Goal: Task Accomplishment & Management: Manage account settings

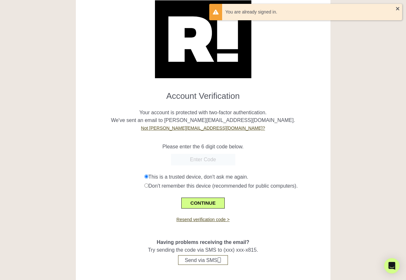
scroll to position [33, 0]
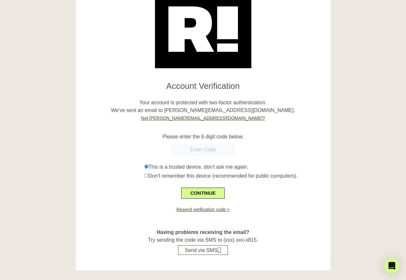
click at [203, 148] on input "text" at bounding box center [203, 150] width 64 height 12
paste input "194436"
type input "194436"
click at [199, 193] on button "CONTINUE" at bounding box center [202, 192] width 43 height 11
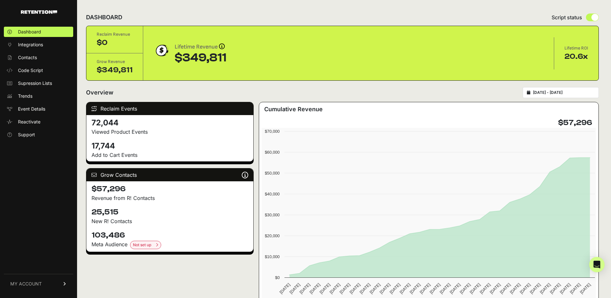
click at [50, 279] on link "MY ACCOUNT" at bounding box center [38, 284] width 69 height 20
click at [32, 184] on div "Dashboard Integrations Contacts Code Script Supression Lists Trends Event Detai…" at bounding box center [38, 158] width 77 height 277
click at [33, 45] on span "Integrations" at bounding box center [30, 44] width 25 height 6
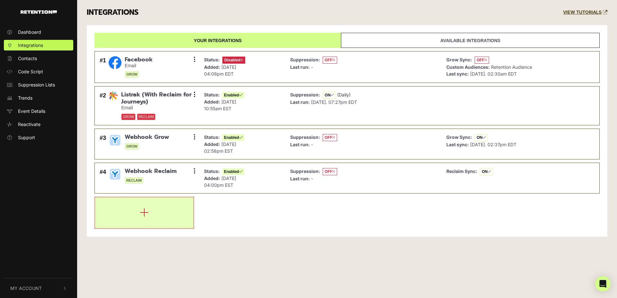
click at [145, 213] on icon "button" at bounding box center [144, 212] width 9 height 10
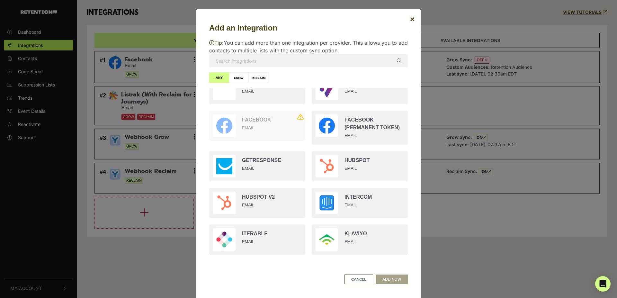
scroll to position [422, 0]
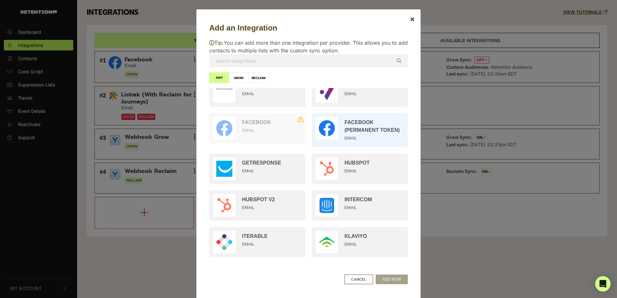
click at [351, 132] on input "radio" at bounding box center [359, 130] width 103 height 40
radio input "true"
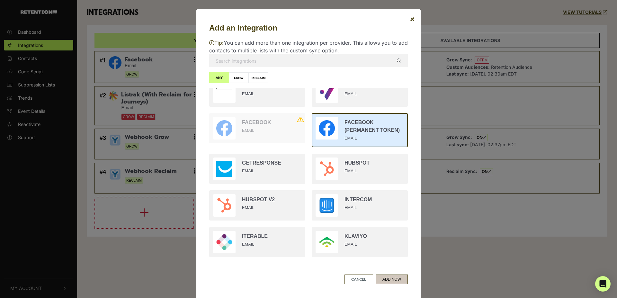
click at [396, 277] on button "ADD NOW" at bounding box center [392, 279] width 32 height 10
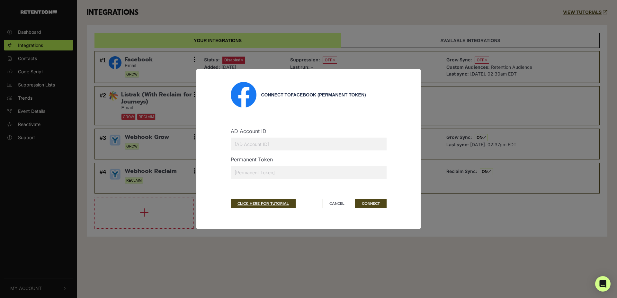
click at [281, 167] on input "text" at bounding box center [309, 172] width 156 height 13
click at [301, 174] on input "text" at bounding box center [309, 172] width 156 height 13
click at [277, 143] on input "text" at bounding box center [309, 144] width 156 height 13
click at [274, 173] on input "text" at bounding box center [309, 172] width 156 height 13
click at [270, 145] on input "text" at bounding box center [309, 144] width 156 height 13
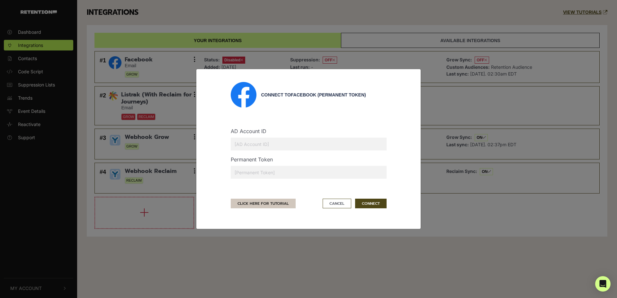
click at [271, 203] on link "CLICK HERE FOR TUTORIAL" at bounding box center [263, 204] width 65 height 10
click at [278, 164] on div "Permanent Token" at bounding box center [308, 170] width 165 height 28
click at [278, 169] on input "text" at bounding box center [309, 172] width 156 height 13
click at [335, 202] on button "Cancel" at bounding box center [337, 204] width 29 height 10
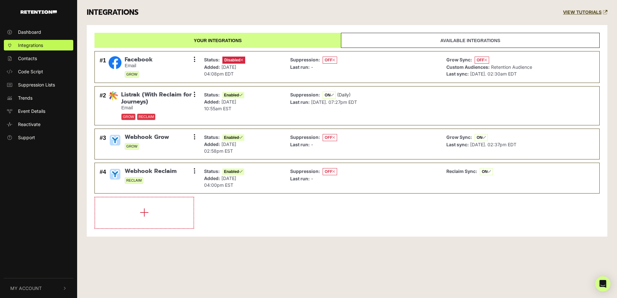
click at [263, 237] on div "INTEGRATIONS VIEW TUTORIALS Your integrations Available integrations #1 Faceboo…" at bounding box center [347, 123] width 540 height 246
click at [32, 288] on span "My Account" at bounding box center [25, 288] width 31 height 7
click at [39, 236] on link "API Details" at bounding box center [38, 233] width 69 height 11
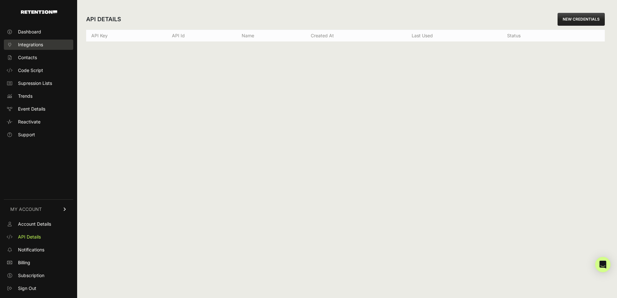
click at [33, 44] on span "Integrations" at bounding box center [30, 44] width 25 height 6
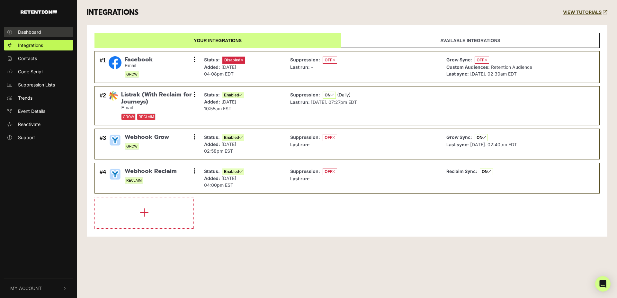
click at [31, 29] on span "Dashboard" at bounding box center [29, 32] width 23 height 7
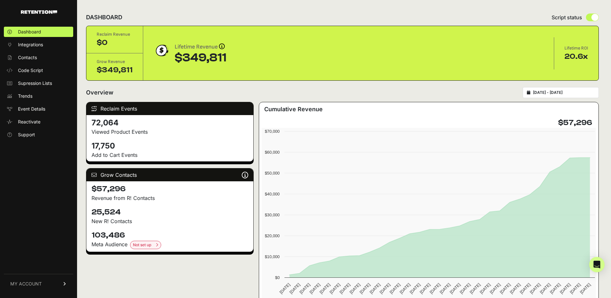
click at [32, 58] on span "Contacts" at bounding box center [27, 57] width 19 height 6
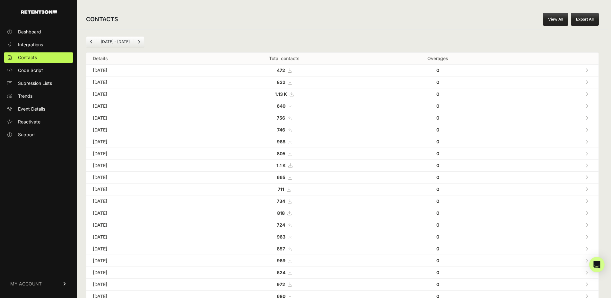
click at [33, 70] on span "Code Script" at bounding box center [30, 70] width 25 height 6
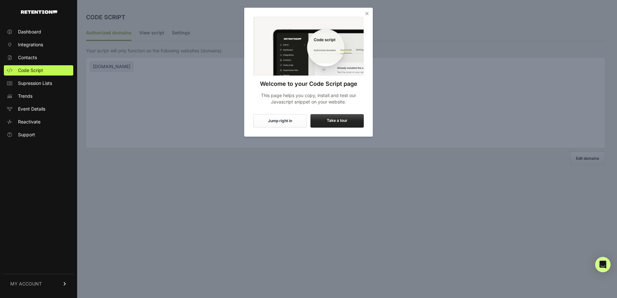
click at [324, 234] on div at bounding box center [308, 149] width 617 height 298
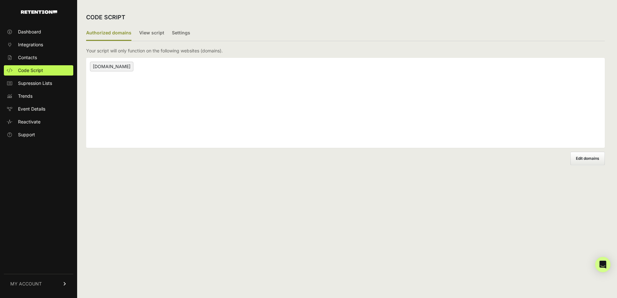
click at [292, 216] on div "CODE SCRIPT Authorized domains View script Settings 2/3 Install script View, in…" at bounding box center [345, 149] width 537 height 298
click at [44, 286] on link "MY ACCOUNT" at bounding box center [38, 284] width 69 height 20
click at [40, 223] on span "Account Details" at bounding box center [34, 224] width 33 height 6
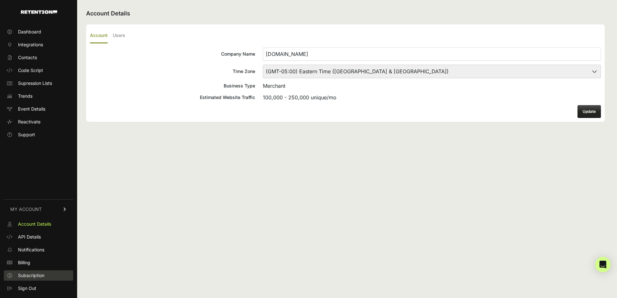
click at [24, 274] on span "Subscription" at bounding box center [31, 275] width 26 height 6
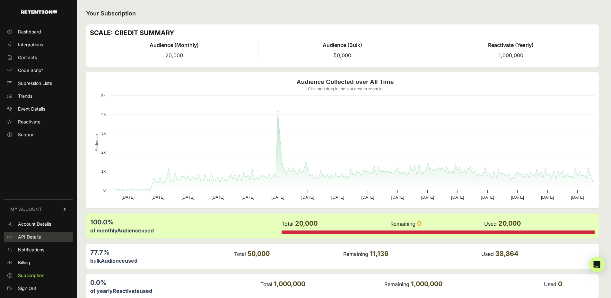
click at [31, 236] on span "API Details" at bounding box center [29, 237] width 23 height 6
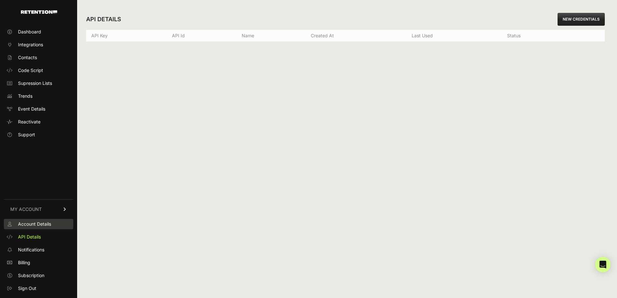
click at [46, 224] on span "Account Details" at bounding box center [34, 224] width 33 height 6
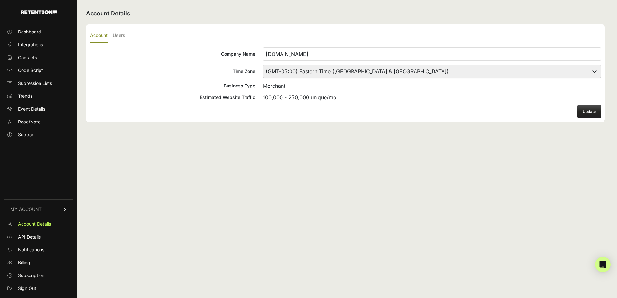
click at [41, 250] on span "Notifications" at bounding box center [31, 249] width 26 height 6
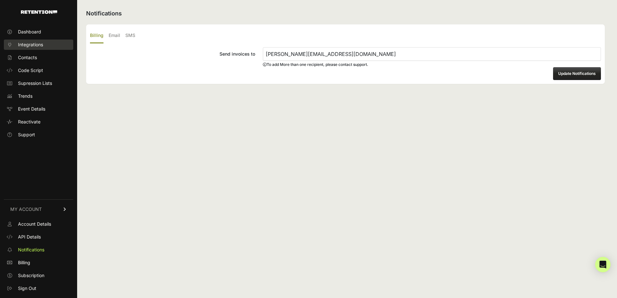
click at [49, 46] on link "Integrations" at bounding box center [38, 45] width 69 height 10
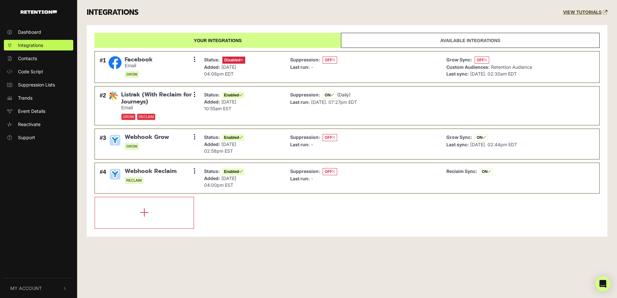
click at [462, 38] on link "Available integrations" at bounding box center [470, 40] width 259 height 15
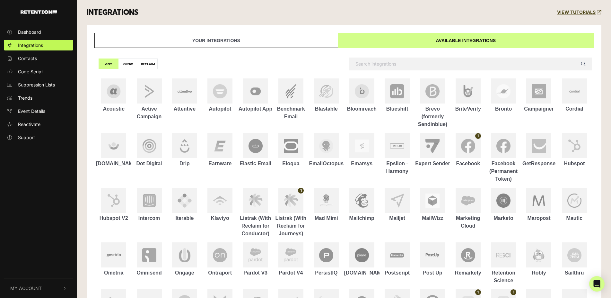
click at [299, 42] on link "Your integrations" at bounding box center [216, 40] width 244 height 15
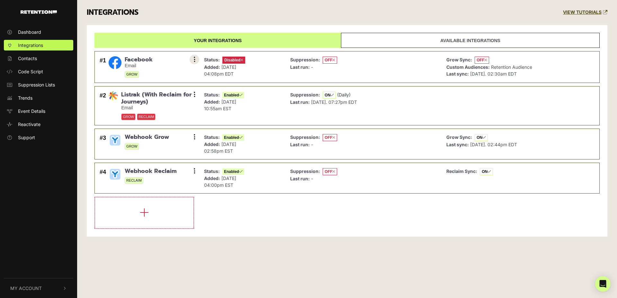
click at [193, 58] on button at bounding box center [195, 60] width 10 height 10
click at [310, 236] on div "Your integrations Available integrations #1 Facebook Email GROW Settings Sync H…" at bounding box center [347, 130] width 521 height 211
click at [31, 288] on span "My Account" at bounding box center [25, 288] width 31 height 7
click at [9, 231] on icon at bounding box center [9, 233] width 6 height 4
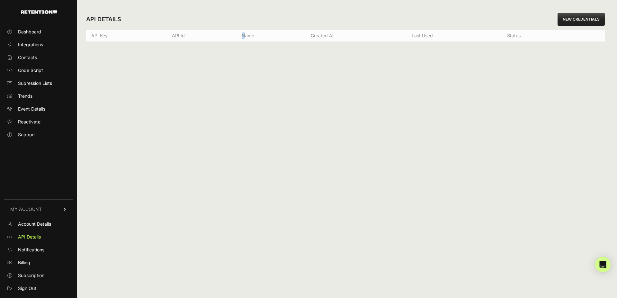
drag, startPoint x: 245, startPoint y: 235, endPoint x: 87, endPoint y: 257, distance: 159.0
click at [244, 235] on div "API DETAILS NEW CREDENTIALS API Key API Id Name Created at Last used Status Cre…" at bounding box center [345, 149] width 537 height 298
click at [572, 15] on link "NEW CREDENTIALS" at bounding box center [580, 19] width 47 height 13
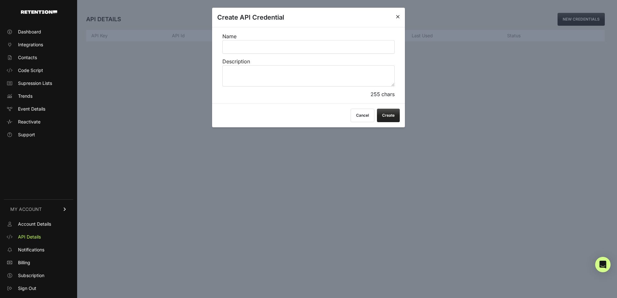
click at [364, 115] on button "Cancel" at bounding box center [363, 115] width 24 height 13
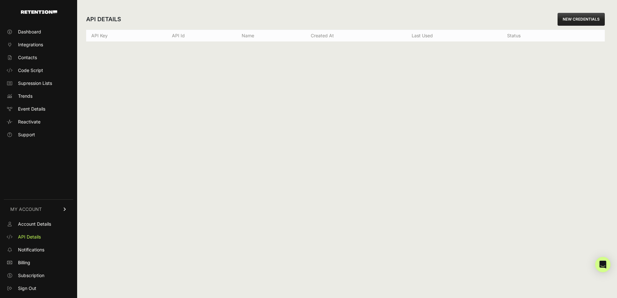
click at [244, 166] on div "API DETAILS NEW CREDENTIALS API Key API Id Name Created at Last used Status Cre…" at bounding box center [345, 149] width 537 height 298
click at [49, 11] on img at bounding box center [39, 12] width 36 height 4
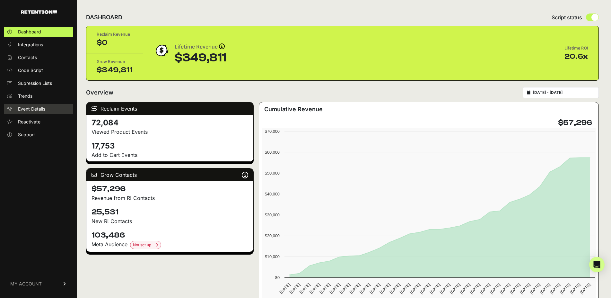
click at [36, 108] on span "Event Details" at bounding box center [31, 109] width 27 height 6
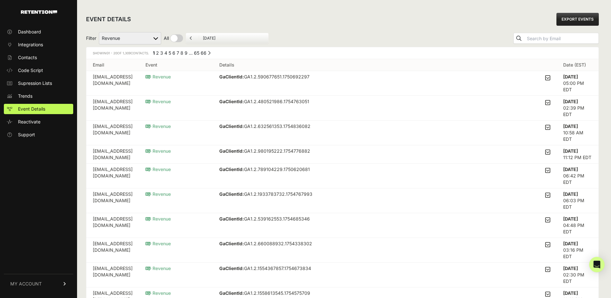
click at [35, 44] on span "Integrations" at bounding box center [30, 44] width 25 height 6
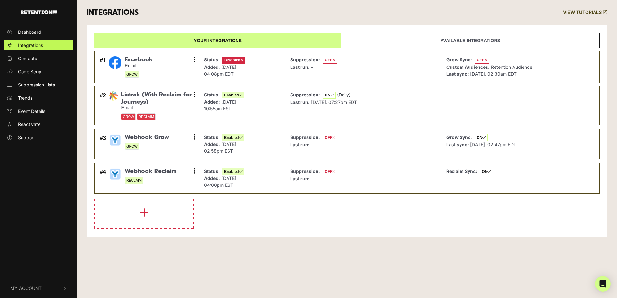
click at [489, 41] on link "Available integrations" at bounding box center [470, 40] width 259 height 15
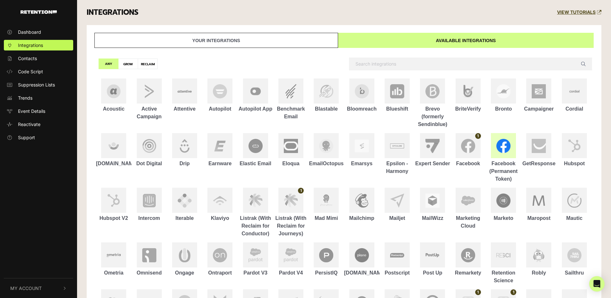
click at [502, 146] on img at bounding box center [504, 146] width 14 height 14
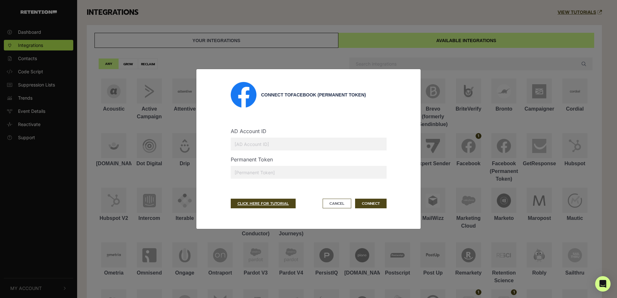
click at [291, 150] on input "text" at bounding box center [309, 144] width 156 height 13
click at [290, 172] on input "text" at bounding box center [309, 172] width 156 height 13
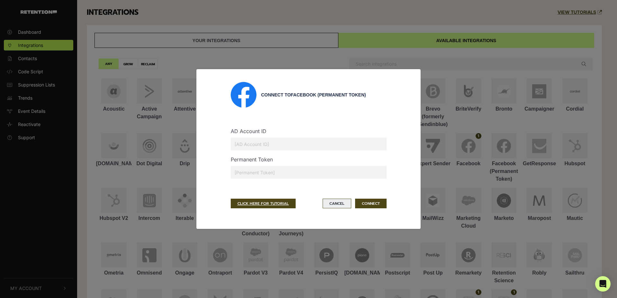
click at [340, 201] on button "Cancel" at bounding box center [337, 204] width 29 height 10
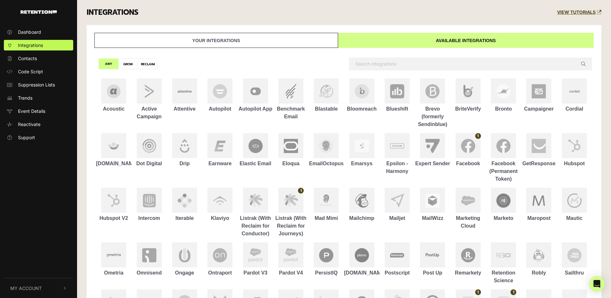
click at [32, 288] on span "My Account" at bounding box center [25, 288] width 31 height 7
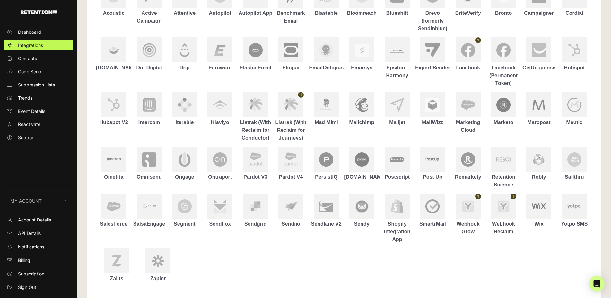
scroll to position [111, 0]
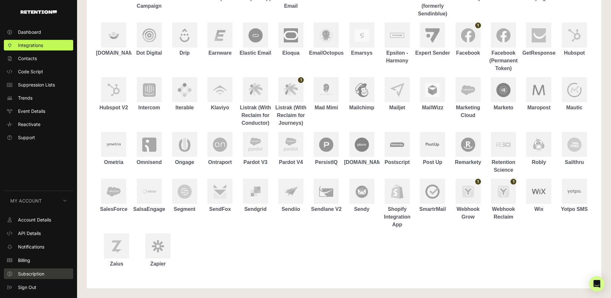
click at [23, 273] on span "Subscription" at bounding box center [31, 273] width 26 height 7
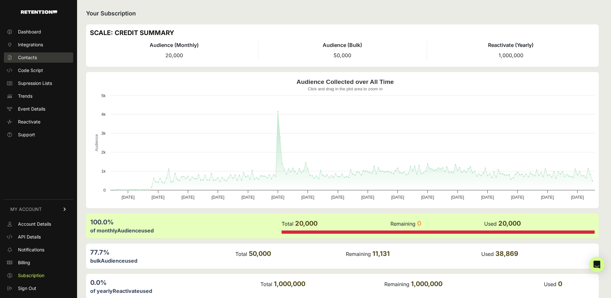
click at [26, 58] on span "Contacts" at bounding box center [27, 57] width 19 height 6
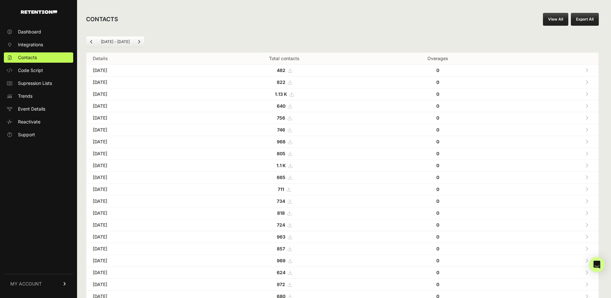
click at [43, 280] on link "MY ACCOUNT" at bounding box center [38, 284] width 69 height 20
click at [40, 226] on span "Account Details" at bounding box center [34, 224] width 33 height 6
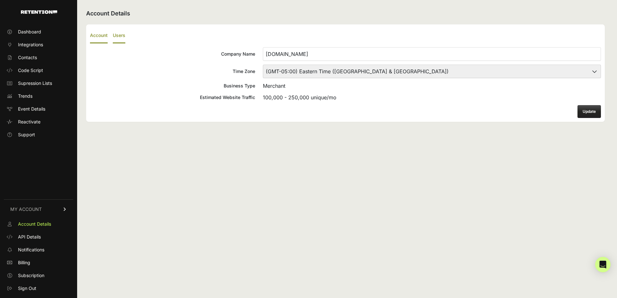
click at [124, 34] on label "Users" at bounding box center [119, 35] width 13 height 15
click at [0, 0] on input "Users" at bounding box center [0, 0] width 0 height 0
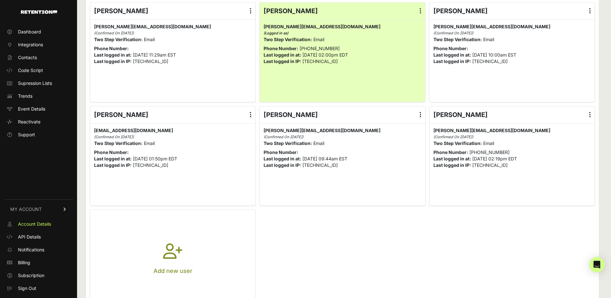
scroll to position [74, 0]
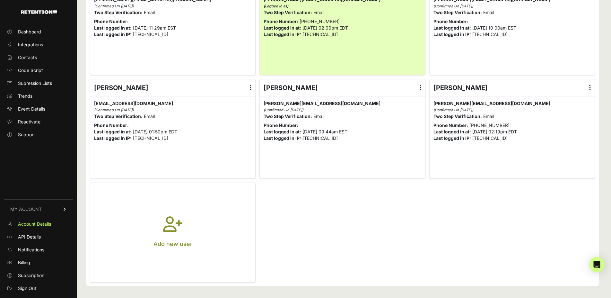
click at [166, 230] on icon "button" at bounding box center [172, 227] width 19 height 23
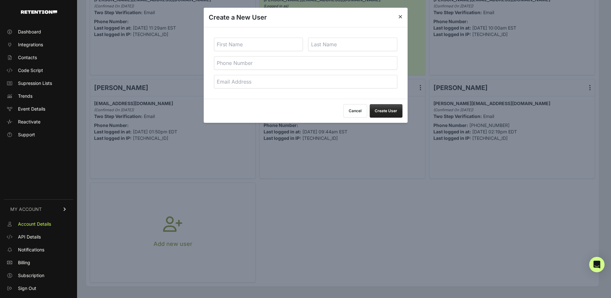
click at [254, 43] on input "text" at bounding box center [258, 44] width 89 height 13
type input "Matt"
type input "Zaunbrecher"
type input "3372101574"
type input "[EMAIL_ADDRESS][DOMAIN_NAME]"
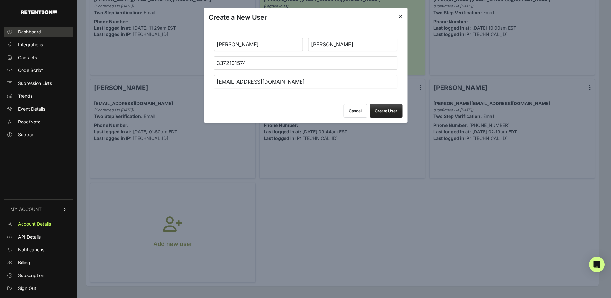
drag, startPoint x: 264, startPoint y: 64, endPoint x: 52, endPoint y: 33, distance: 214.0
click at [214, 56] on input "3372101574" at bounding box center [305, 62] width 183 height 13
type input "5185248116"
click at [384, 116] on button "Create User" at bounding box center [386, 110] width 33 height 13
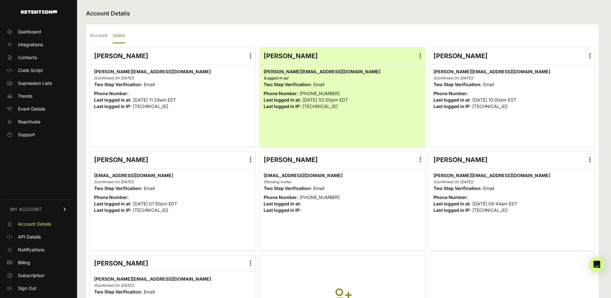
click at [422, 159] on label at bounding box center [420, 159] width 9 height 17
click at [0, 0] on input "radio" at bounding box center [0, 0] width 0 height 0
click at [405, 178] on link "Edit Details" at bounding box center [402, 177] width 49 height 12
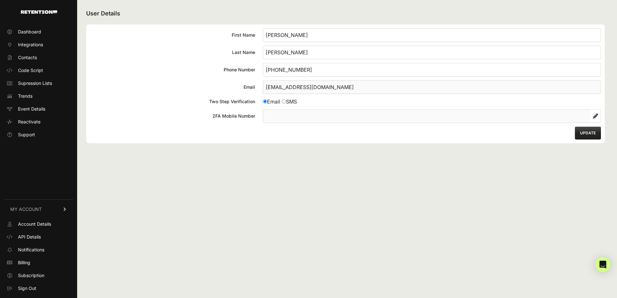
click at [357, 233] on div "User Details First Name Matt Last Name [PERSON_NAME] Phone Number [PHONE_NUMBER…" at bounding box center [345, 149] width 537 height 298
click at [595, 134] on button "UPDATE" at bounding box center [588, 133] width 26 height 13
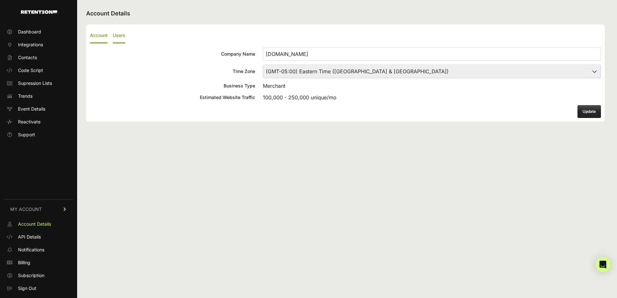
click at [122, 36] on label "Users" at bounding box center [119, 35] width 13 height 15
click at [0, 0] on input "Users" at bounding box center [0, 0] width 0 height 0
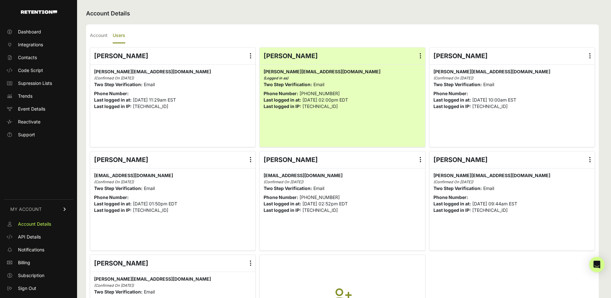
click at [424, 159] on label at bounding box center [420, 159] width 9 height 17
click at [0, 0] on input "radio" at bounding box center [0, 0] width 0 height 0
click at [244, 56] on div "Anita Venable Edit Details Reset Password Login History Delete" at bounding box center [172, 56] width 165 height 17
click at [250, 56] on label at bounding box center [250, 56] width 9 height 17
click at [0, 0] on input "radio" at bounding box center [0, 0] width 0 height 0
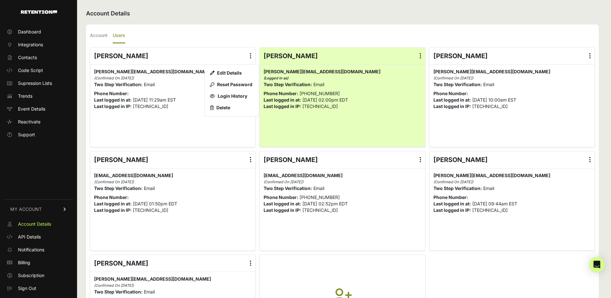
click at [250, 56] on label at bounding box center [250, 56] width 9 height 17
click at [0, 0] on input "radio" at bounding box center [0, 0] width 0 height 0
click at [382, 253] on ul "Anita Venable Edit Details Reset Password Login History Delete anita@golfballs.…" at bounding box center [342, 200] width 505 height 307
click at [34, 47] on span "Integrations" at bounding box center [30, 44] width 25 height 6
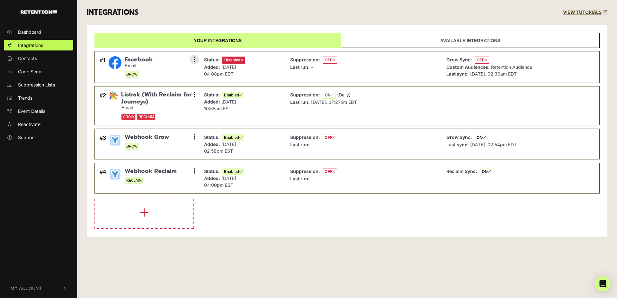
click at [274, 65] on div "Status: Disabled Added: Jun 10, 2025 04:08pm EDT" at bounding box center [242, 67] width 83 height 25
click at [228, 60] on span "Disabled" at bounding box center [233, 60] width 23 height 7
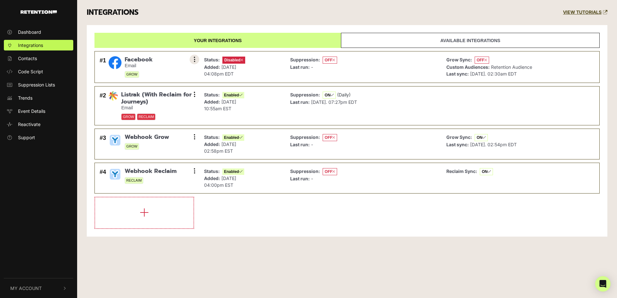
click at [195, 58] on button at bounding box center [195, 60] width 10 height 10
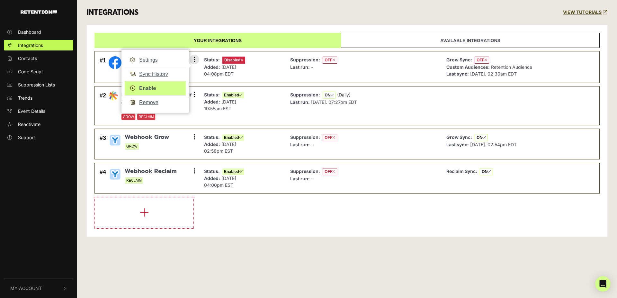
click at [154, 87] on link "Enable" at bounding box center [155, 88] width 61 height 14
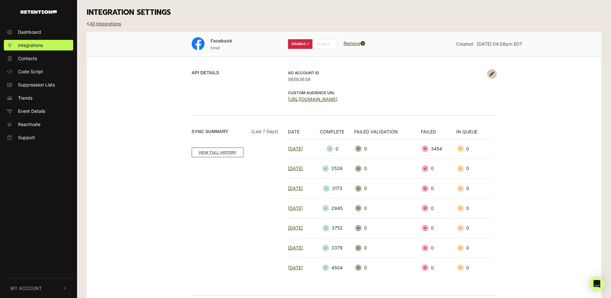
click at [323, 46] on label "ENABLE" at bounding box center [325, 44] width 25 height 10
click at [112, 22] on link "All Integrations" at bounding box center [104, 23] width 34 height 5
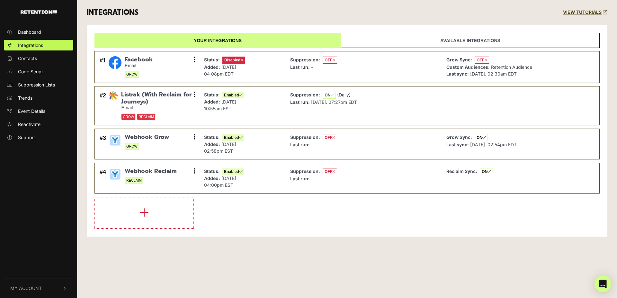
click at [599, 280] on div "Open Intercom Messenger" at bounding box center [602, 283] width 17 height 17
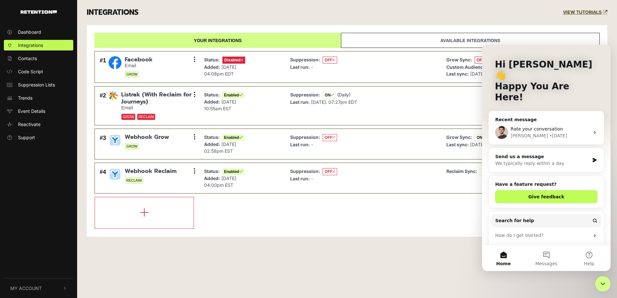
scroll to position [54, 0]
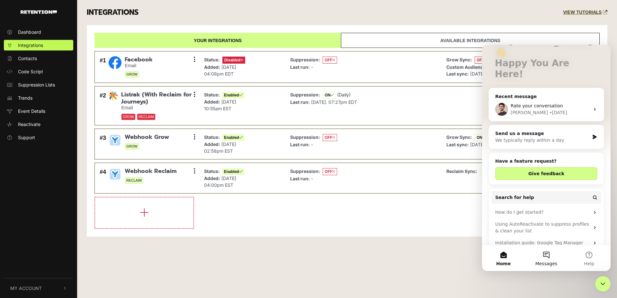
click at [548, 255] on button "Messages" at bounding box center [546, 258] width 43 height 26
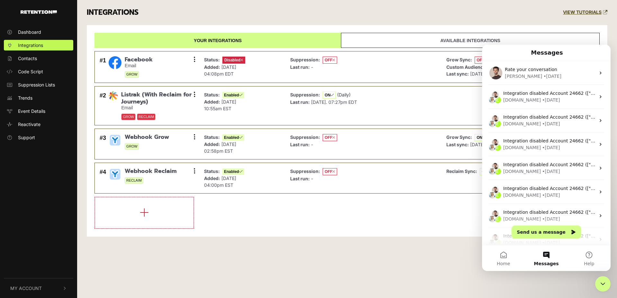
click at [546, 231] on button "Send us a message" at bounding box center [546, 232] width 69 height 13
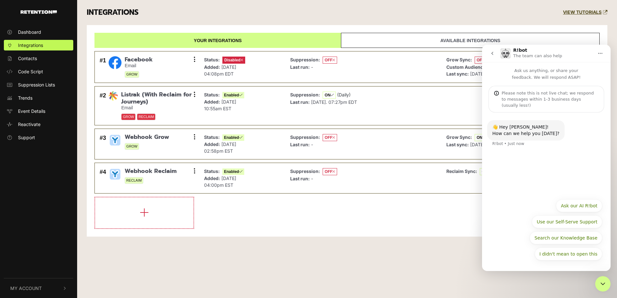
click at [599, 53] on icon "Home" at bounding box center [600, 53] width 5 height 5
click at [424, 251] on div "Dashboard Integrations Contacts Code Script Suppression Lists Trends Event Deta…" at bounding box center [308, 149] width 617 height 298
click at [603, 273] on div "Dashboard Integrations Contacts Code Script Suppression Lists Trends Event Deta…" at bounding box center [308, 149] width 617 height 298
click at [607, 280] on div "Close Intercom Messenger" at bounding box center [602, 283] width 15 height 15
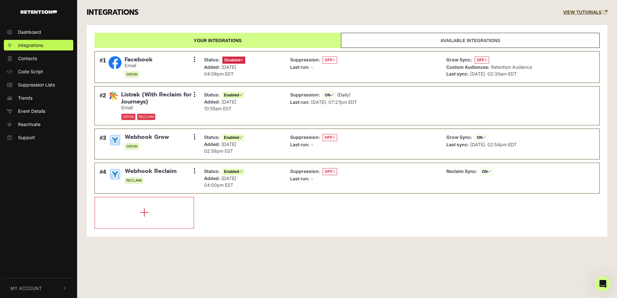
click at [604, 285] on icon "Open Intercom Messenger" at bounding box center [603, 284] width 11 height 11
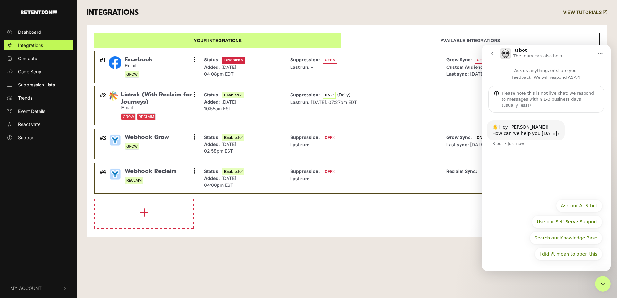
click at [404, 247] on div "Dashboard Integrations Contacts Code Script Suppression Lists Trends Event Deta…" at bounding box center [308, 149] width 617 height 298
click at [29, 136] on span "Support" at bounding box center [26, 137] width 17 height 7
click at [266, 248] on div "Dashboard Integrations Contacts Code Script Suppression Lists Trends Event Deta…" at bounding box center [308, 149] width 617 height 298
click at [54, 13] on img "button" at bounding box center [39, 12] width 36 height 4
